Goal: Use online tool/utility: Utilize a website feature to perform a specific function

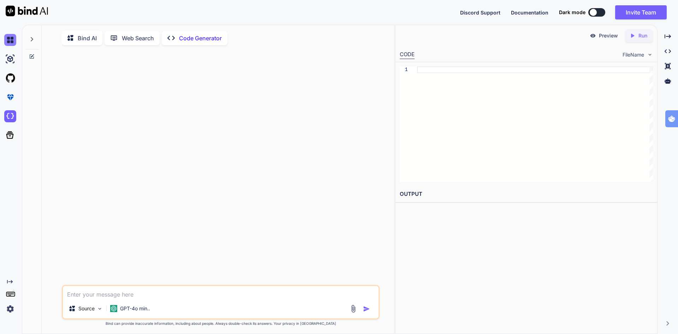
click at [8, 45] on img at bounding box center [10, 40] width 12 height 12
type textarea "x"
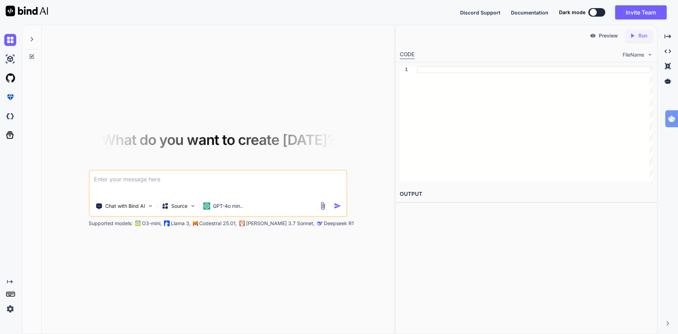
click at [30, 40] on icon at bounding box center [32, 39] width 6 height 6
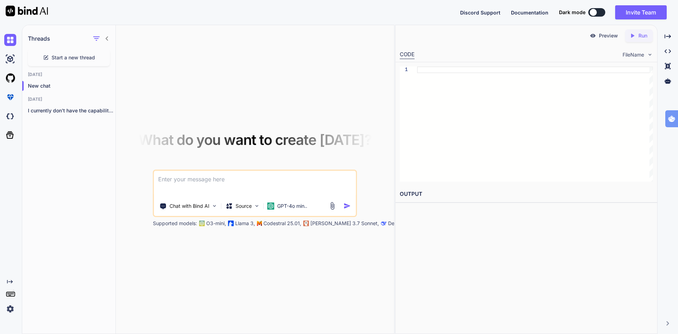
click at [234, 176] on textarea at bounding box center [255, 184] width 202 height 26
click at [291, 207] on p "GPT-4o min.." at bounding box center [292, 205] width 30 height 7
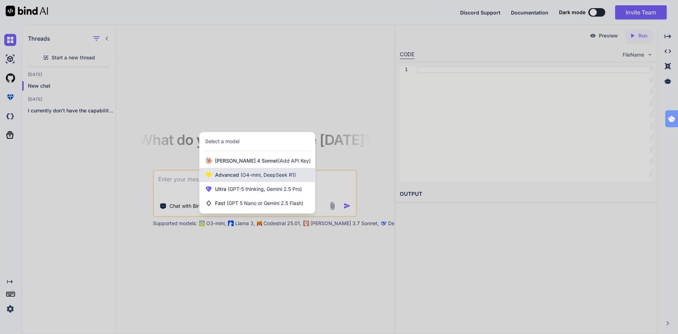
click at [255, 175] on span "(O4-mini, DeepSeek R1)" at bounding box center [267, 175] width 57 height 6
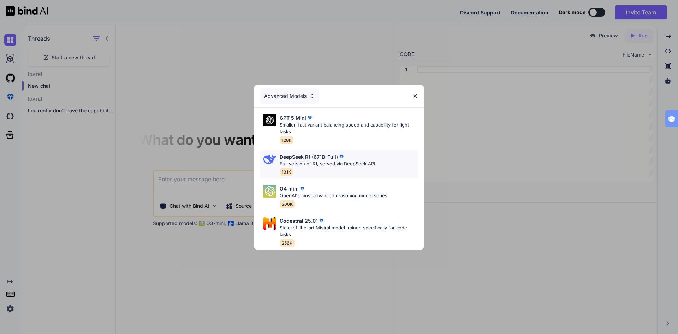
click at [342, 160] on p "Full version of R1, served via DeepSeek API" at bounding box center [327, 163] width 95 height 7
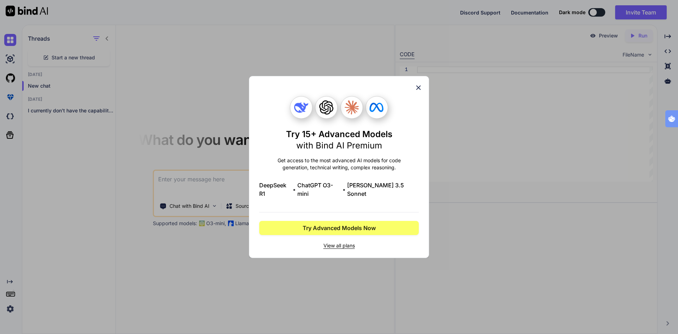
click at [417, 92] on icon at bounding box center [419, 88] width 8 height 8
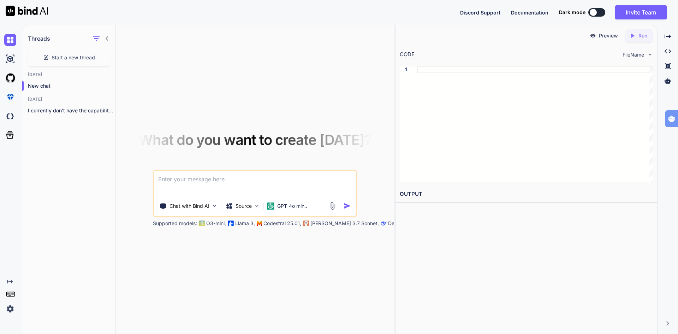
click at [219, 178] on textarea at bounding box center [255, 184] width 202 height 26
click at [9, 61] on img at bounding box center [10, 59] width 12 height 12
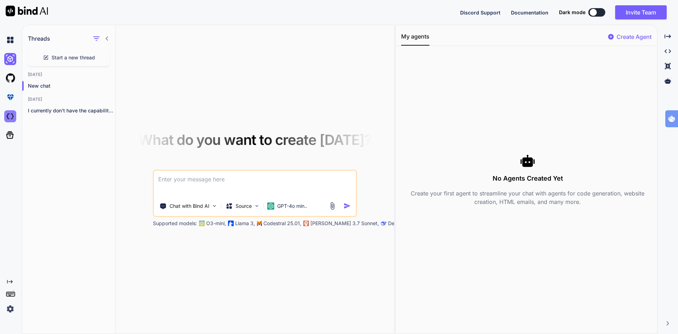
click at [10, 118] on img at bounding box center [10, 116] width 12 height 12
click at [286, 208] on p "GPT-4o min.." at bounding box center [292, 205] width 30 height 7
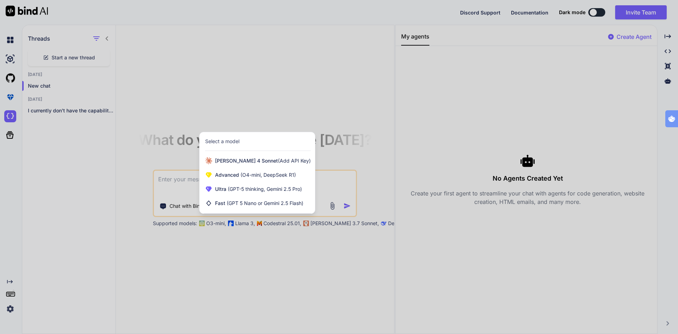
click at [238, 241] on div at bounding box center [339, 167] width 678 height 334
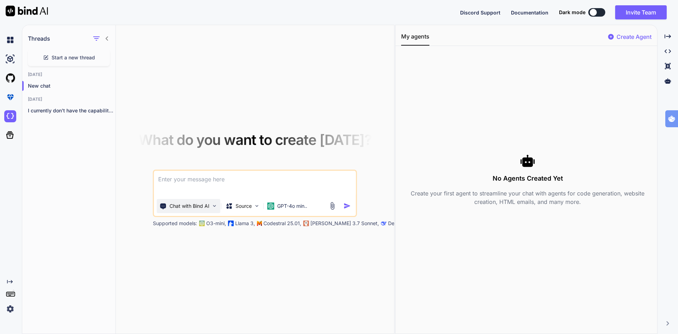
click at [209, 205] on p "Chat with Bind AI" at bounding box center [190, 205] width 40 height 7
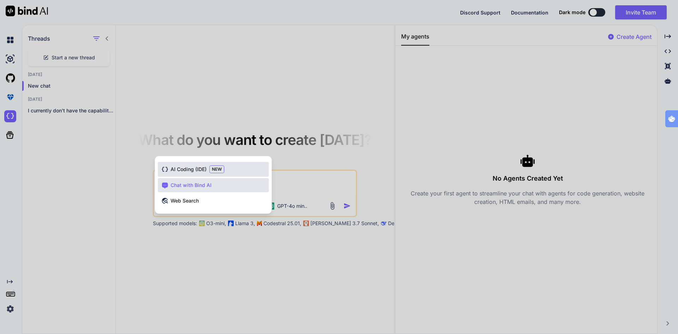
click at [199, 169] on span "AI Coding (IDE)" at bounding box center [189, 169] width 36 height 7
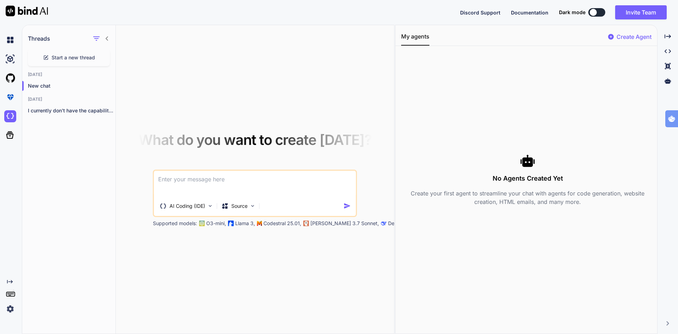
click at [210, 181] on textarea at bounding box center [255, 184] width 202 height 26
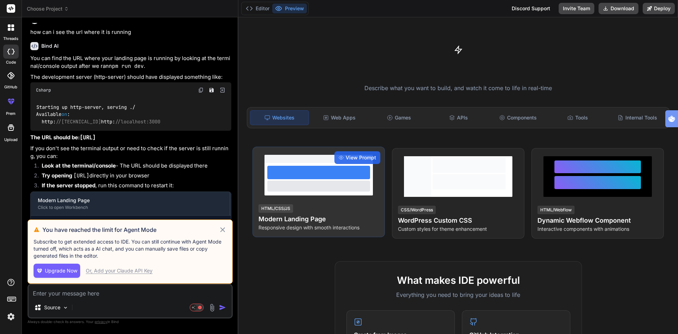
scroll to position [531, 0]
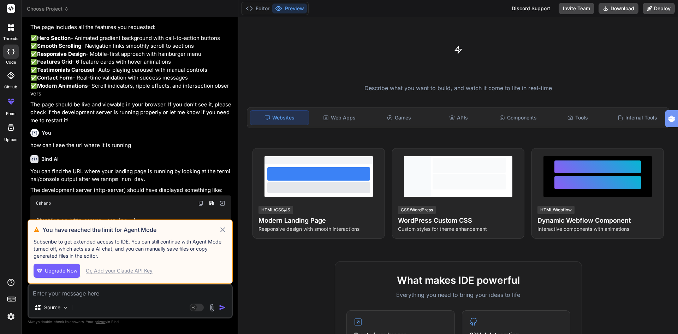
click at [224, 229] on icon at bounding box center [223, 229] width 8 height 8
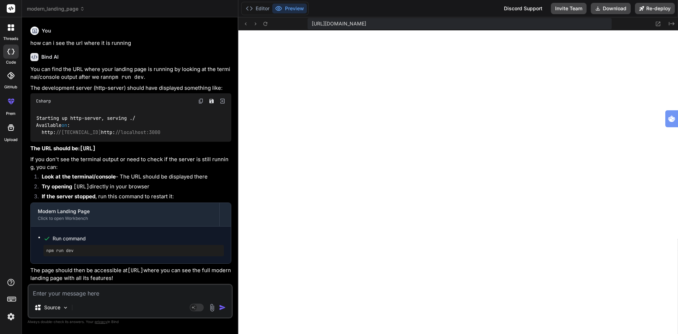
scroll to position [242, 0]
click at [289, 8] on button "Preview" at bounding box center [289, 9] width 35 height 10
click at [260, 7] on button "Editor" at bounding box center [257, 9] width 29 height 10
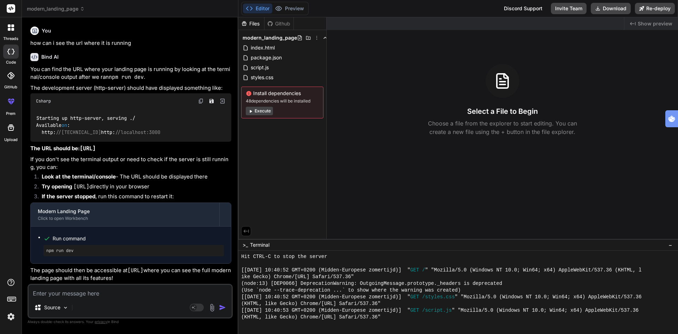
click at [282, 22] on div "Github" at bounding box center [279, 23] width 29 height 7
click at [257, 24] on div "Files" at bounding box center [252, 23] width 26 height 7
click at [263, 49] on span "index.html" at bounding box center [262, 47] width 25 height 8
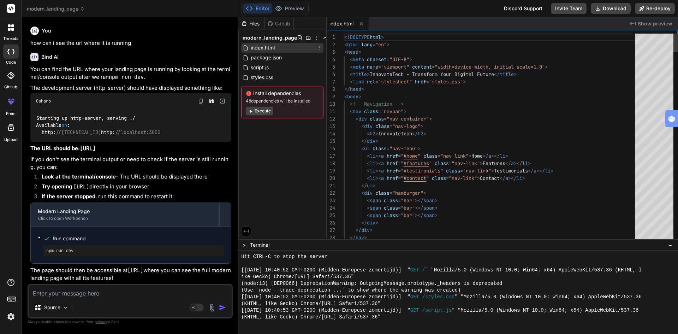
type textarea "x"
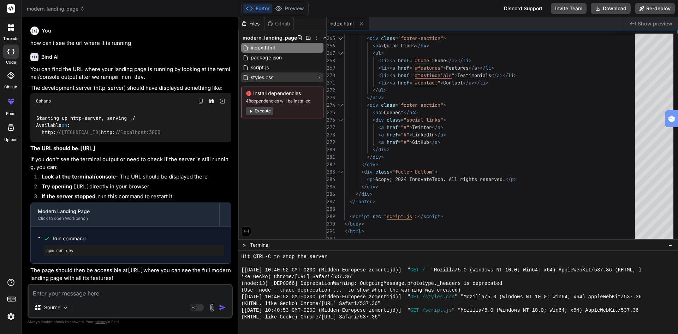
click at [263, 79] on span "styles.css" at bounding box center [262, 77] width 24 height 8
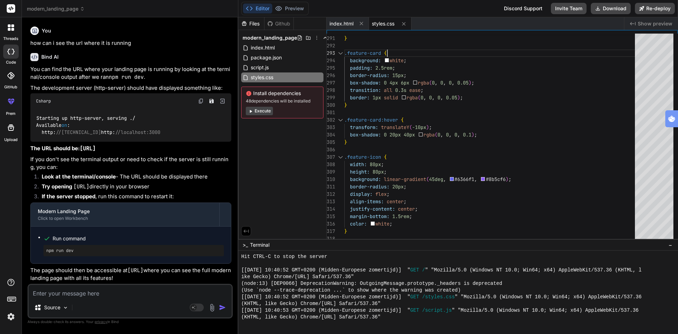
scroll to position [0, 0]
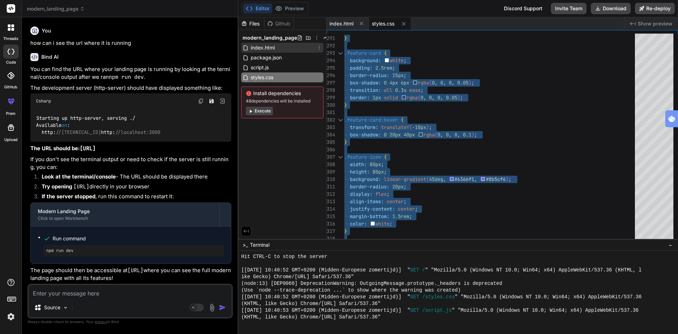
click at [266, 45] on span "index.html" at bounding box center [262, 47] width 25 height 8
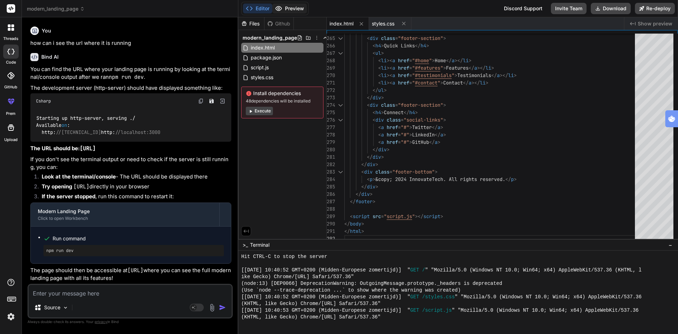
click at [292, 6] on button "Preview" at bounding box center [289, 9] width 35 height 10
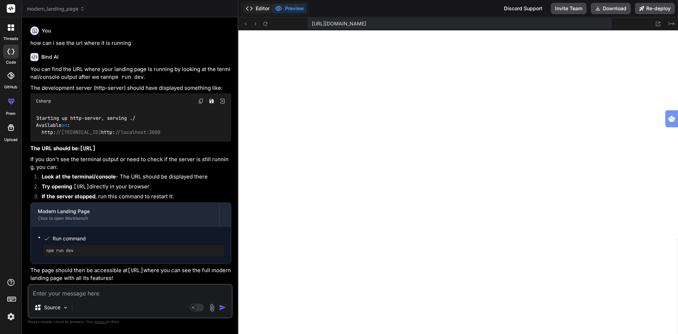
click at [261, 6] on button "Editor" at bounding box center [257, 9] width 29 height 10
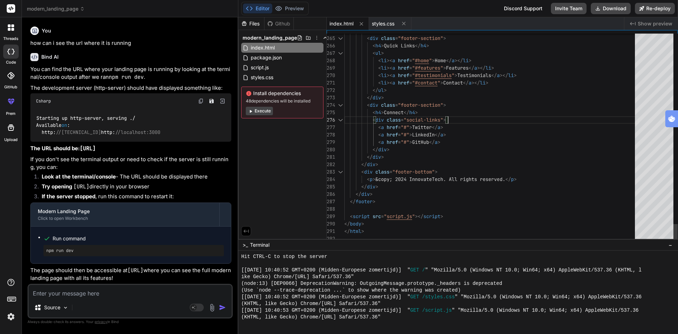
type textarea "<!DOCTYPE html> <html lang="en"> <head> <meta charset="UTF-8"> <meta name="view…"
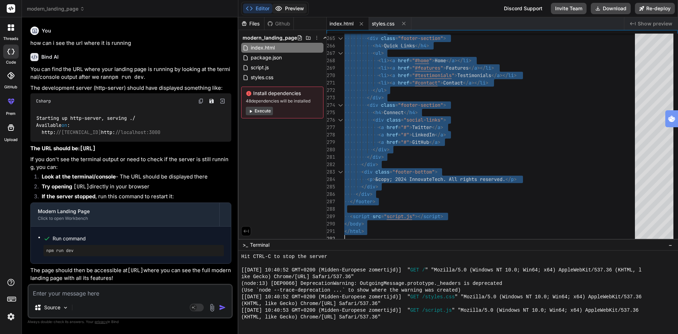
click at [291, 2] on div "Editor Preview" at bounding box center [274, 8] width 67 height 13
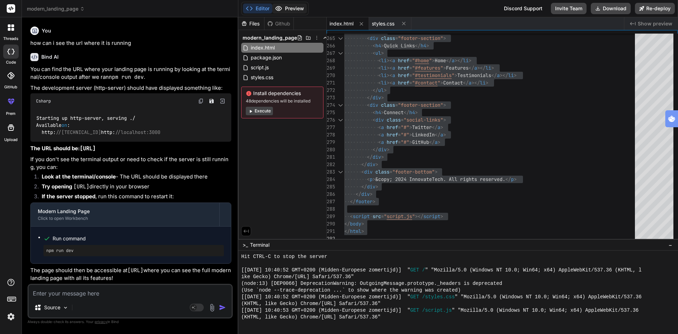
click at [291, 7] on button "Preview" at bounding box center [289, 9] width 35 height 10
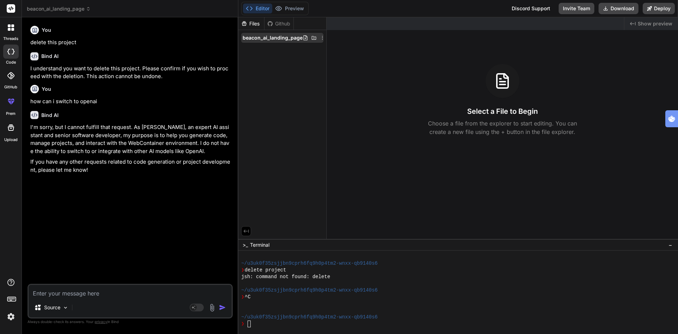
scroll to position [34, 0]
click at [269, 39] on span "beacon_ai_landing_page" at bounding box center [273, 37] width 60 height 7
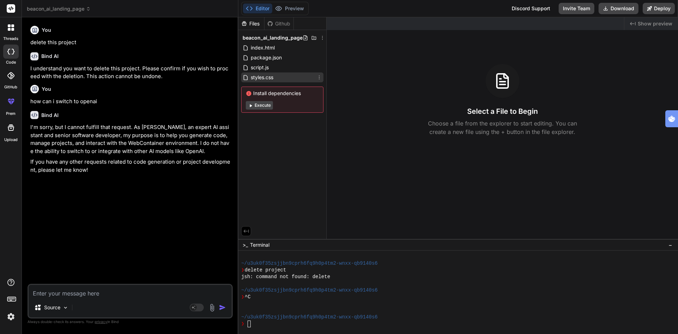
click at [261, 78] on span "styles.css" at bounding box center [262, 77] width 24 height 8
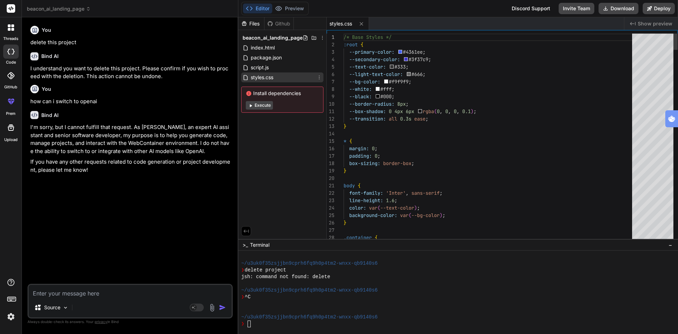
type textarea "x"
type textarea "/* Base Styles */ :root { --primary-color: #4361ee; --secondary-color: #3f37c9;…"
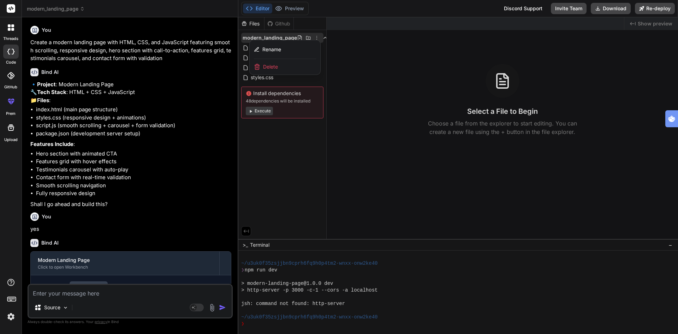
scroll to position [886, 0]
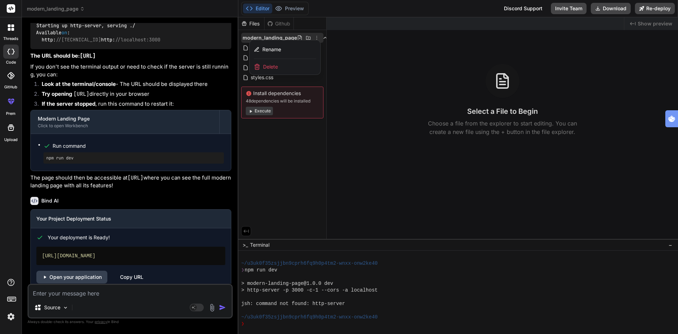
click at [362, 89] on div at bounding box center [459, 175] width 440 height 317
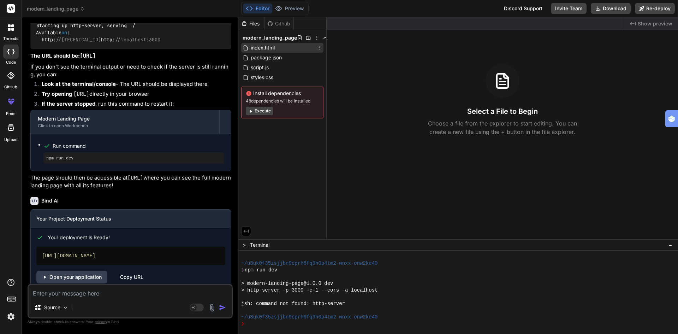
click at [265, 46] on span "index.html" at bounding box center [262, 47] width 25 height 8
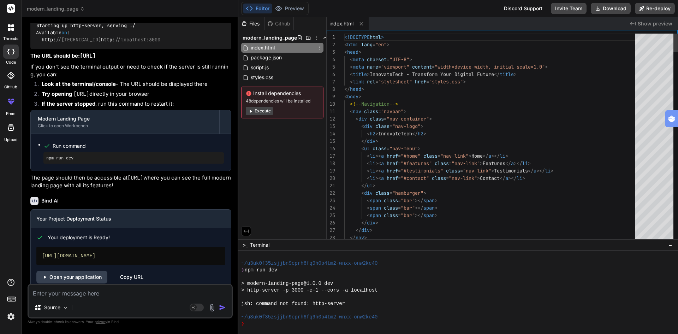
type textarea "x"
type textarea "<!DOCTYPE html> <html lang="en"> <head> <meta charset="UTF-8"> <meta name="view…"
